Goal: Transaction & Acquisition: Purchase product/service

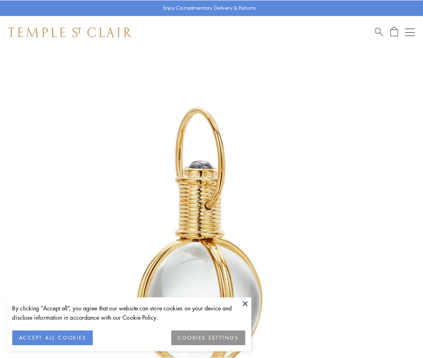
scroll to position [210, 0]
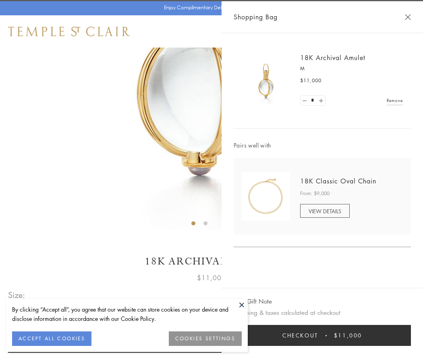
click at [323, 335] on button "Checkout $11,000" at bounding box center [322, 335] width 177 height 21
